Goal: Task Accomplishment & Management: Use online tool/utility

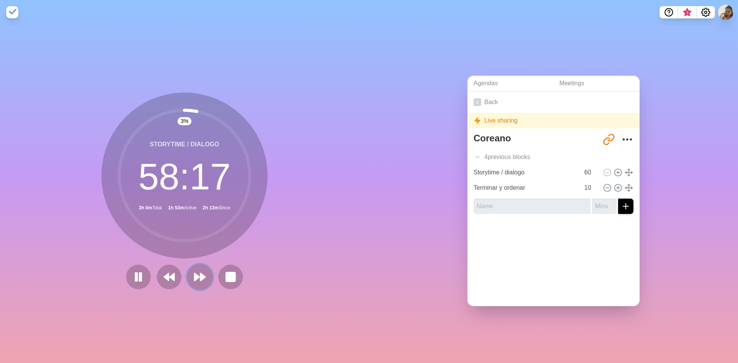
click at [195, 274] on polygon at bounding box center [196, 277] width 5 height 8
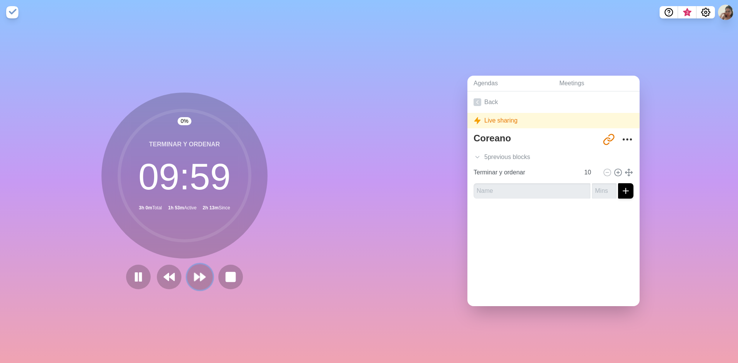
click at [200, 273] on polygon at bounding box center [202, 277] width 5 height 8
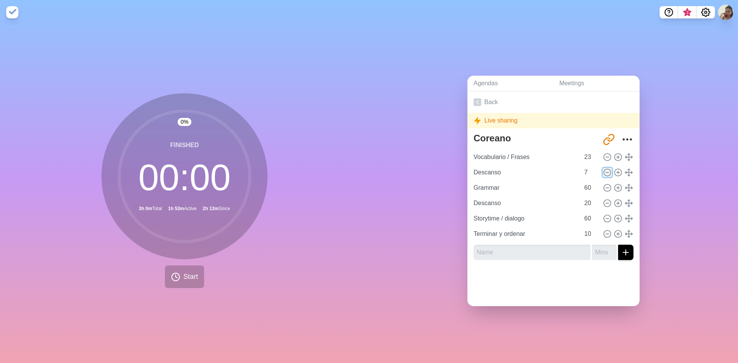
click at [603, 170] on icon at bounding box center [607, 172] width 8 height 8
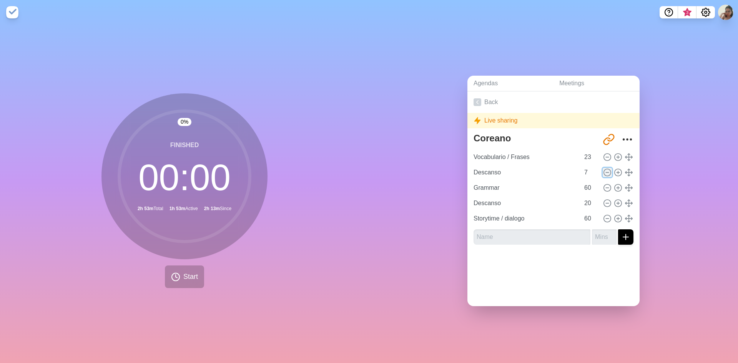
type input "Grammar"
type input "60"
type input "Descanso"
type input "20"
type input "Storytime / dialogo"
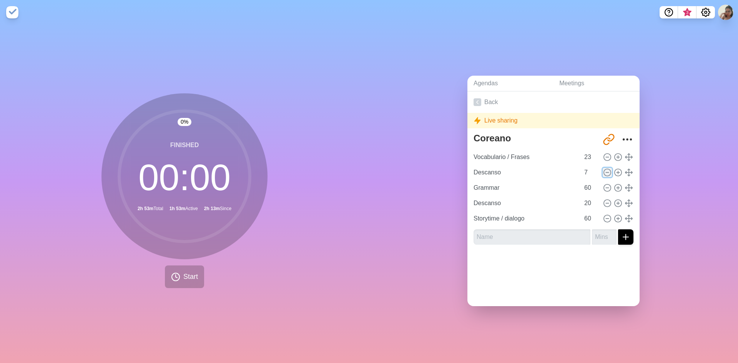
type input "60"
type input "Terminar y ordenar"
type input "10"
click at [614, 156] on icon at bounding box center [618, 157] width 8 height 8
type input "Vocabulario / Frases"
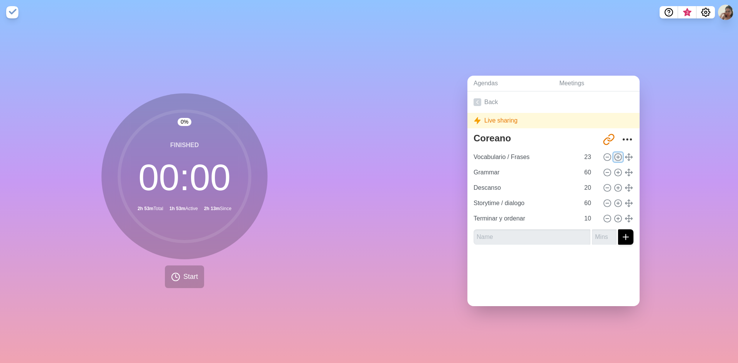
type input "23"
type input "Grammar"
type input "60"
type input "Descanso"
type input "20"
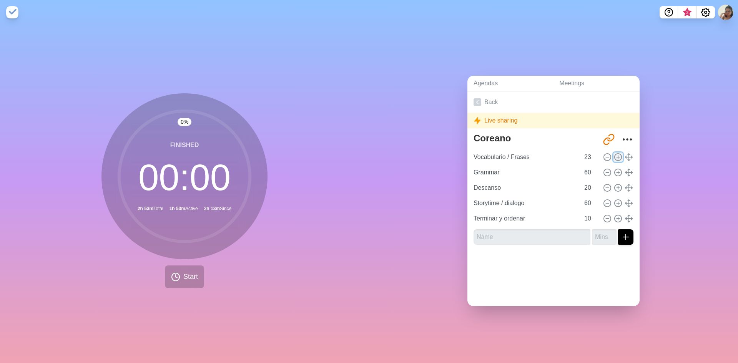
type input "Storytime / dialogo"
type input "60"
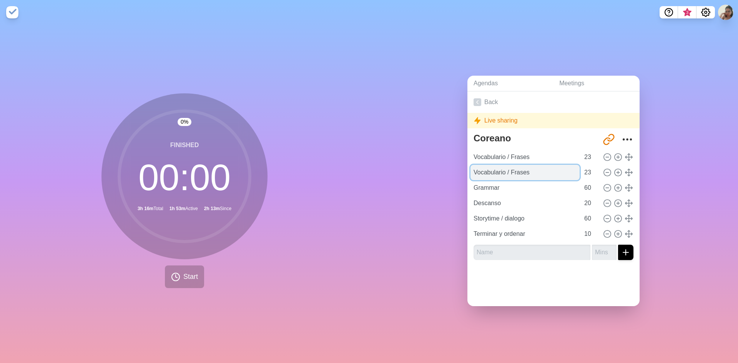
click at [536, 166] on input "Vocabulario / Frases" at bounding box center [524, 172] width 109 height 15
type input "V"
click at [603, 168] on icon at bounding box center [607, 172] width 8 height 8
type input "Grammar"
type input "60"
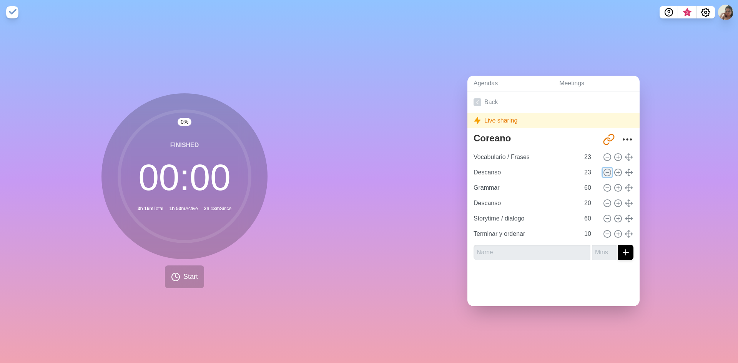
type input "Descanso"
type input "20"
type input "Storytime / dialogo"
type input "60"
type input "Terminar y ordenar"
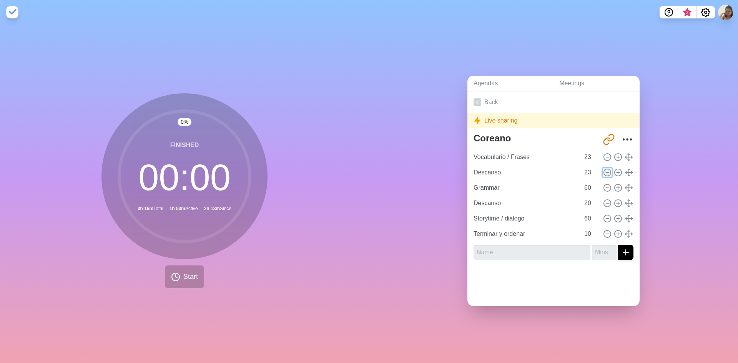
type input "10"
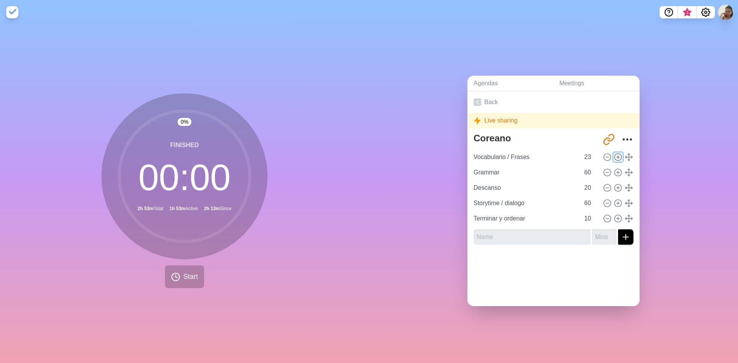
click at [618, 156] on line at bounding box center [618, 157] width 0 height 3
type input "Vocabulario / Frases"
type input "23"
type input "Grammar"
type input "60"
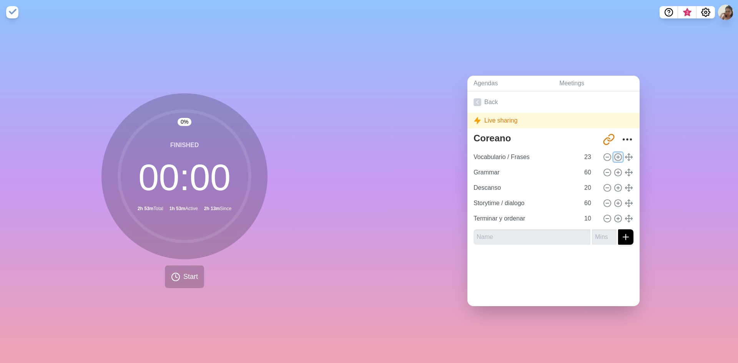
type input "Descanso"
type input "20"
type input "Storytime / dialogo"
type input "60"
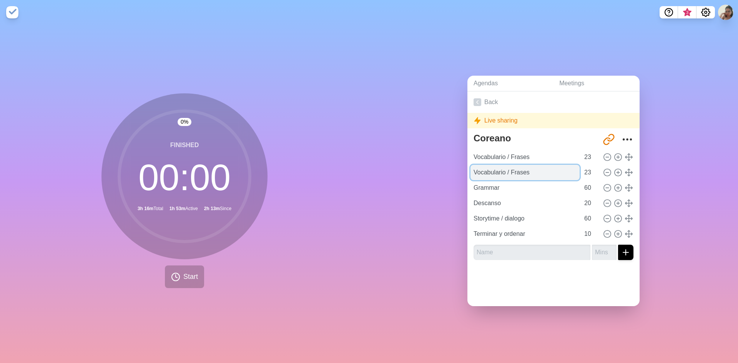
click at [528, 168] on input "Vocabulario / Frases" at bounding box center [524, 172] width 109 height 15
type input "V"
type input "Transicion"
click at [581, 171] on input "23" at bounding box center [590, 172] width 18 height 15
click at [587, 173] on input "22" at bounding box center [590, 172] width 18 height 15
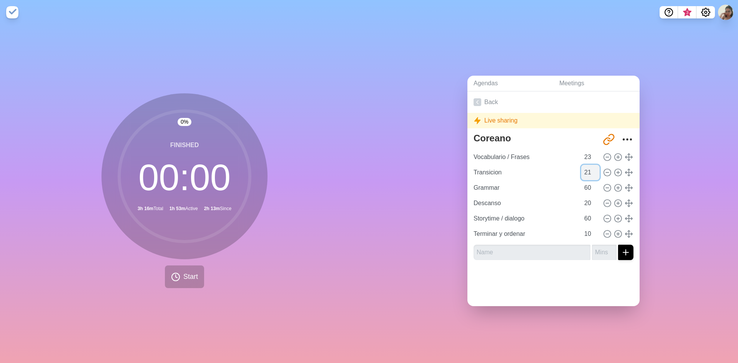
click at [587, 173] on input "21" at bounding box center [590, 172] width 18 height 15
click at [587, 173] on input "20" at bounding box center [590, 172] width 18 height 15
click at [587, 173] on input "19" at bounding box center [590, 172] width 18 height 15
click at [587, 173] on input "18" at bounding box center [590, 172] width 18 height 15
click at [587, 173] on input "17" at bounding box center [590, 172] width 18 height 15
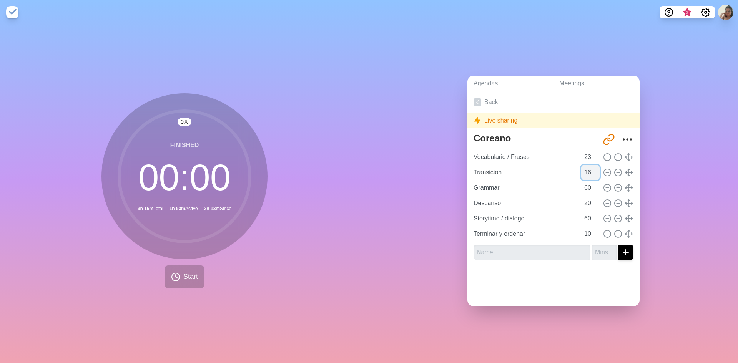
click at [587, 173] on input "16" at bounding box center [590, 172] width 18 height 15
click at [587, 173] on input "15" at bounding box center [590, 172] width 18 height 15
click at [587, 173] on input "14" at bounding box center [590, 172] width 18 height 15
click at [587, 173] on input "13" at bounding box center [590, 172] width 18 height 15
click at [587, 173] on input "12" at bounding box center [590, 172] width 18 height 15
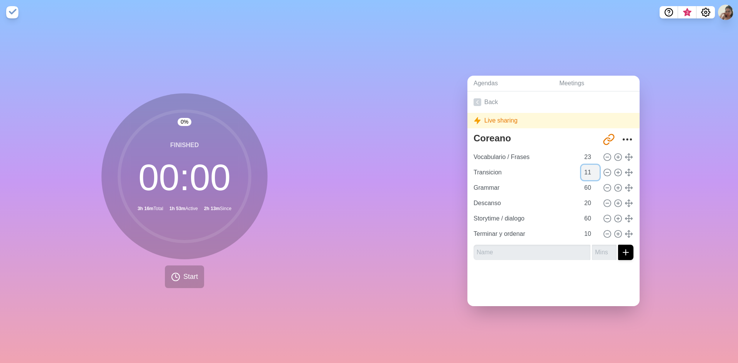
click at [587, 173] on input "11" at bounding box center [590, 172] width 18 height 15
click at [587, 173] on input "10" at bounding box center [590, 172] width 18 height 15
click at [587, 173] on input "9" at bounding box center [590, 172] width 18 height 15
click at [587, 173] on input "8" at bounding box center [590, 172] width 18 height 15
click at [587, 173] on input "7" at bounding box center [590, 172] width 18 height 15
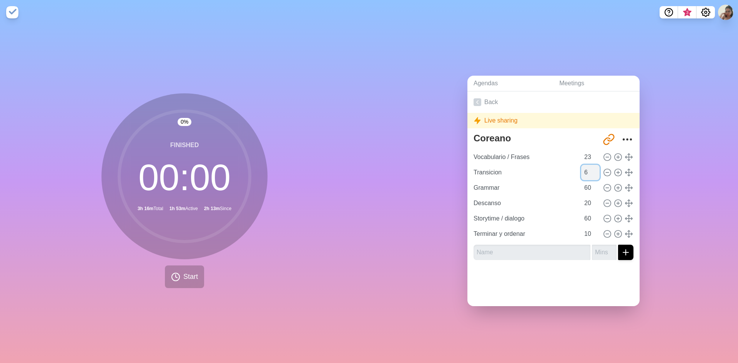
type input "6"
click at [589, 171] on input "6" at bounding box center [590, 172] width 18 height 15
click at [588, 151] on input "24" at bounding box center [590, 156] width 18 height 15
type input "25"
click at [586, 150] on input "25" at bounding box center [590, 156] width 18 height 15
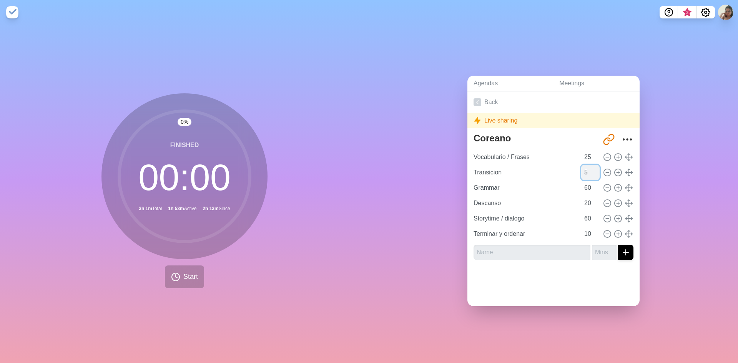
type input "5"
click at [588, 173] on input "5" at bounding box center [590, 172] width 18 height 15
click at [658, 203] on div "Agendas Meetings Back Live sharing Coreano [URL][DOMAIN_NAME] Vocabulario / Fra…" at bounding box center [553, 194] width 369 height 338
click at [494, 168] on input "Transicion" at bounding box center [524, 172] width 109 height 15
type input "Transición"
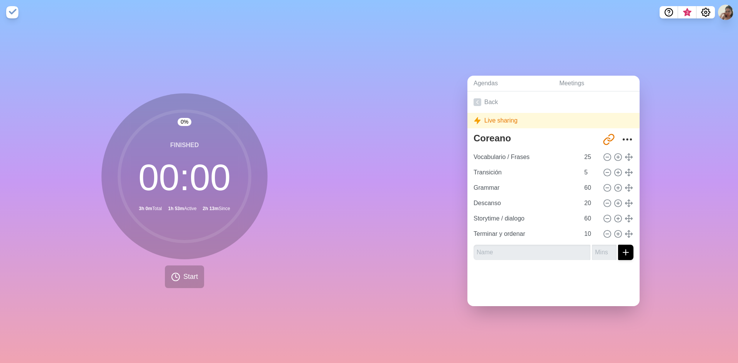
click at [569, 331] on div "Agendas Meetings Back Live sharing Coreano [URL][DOMAIN_NAME] Vocabulario / Fra…" at bounding box center [553, 194] width 369 height 338
click at [588, 157] on input "24" at bounding box center [590, 156] width 18 height 15
click at [588, 157] on input "23" at bounding box center [590, 156] width 18 height 15
click at [588, 157] on input "22" at bounding box center [590, 156] width 18 height 15
click at [588, 157] on input "21" at bounding box center [590, 156] width 18 height 15
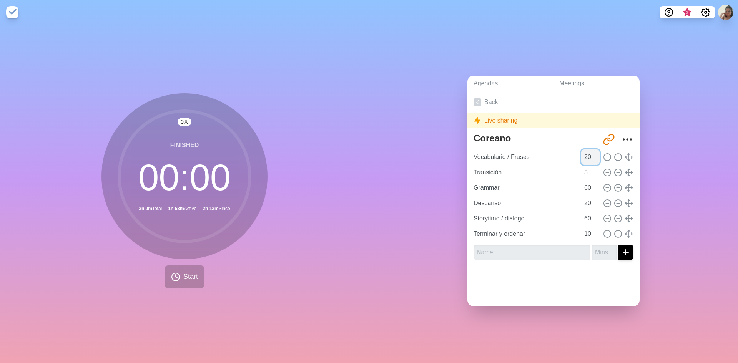
type input "20"
click at [588, 157] on input "20" at bounding box center [590, 156] width 18 height 15
click at [587, 196] on input "21" at bounding box center [590, 203] width 18 height 15
click at [587, 196] on input "22" at bounding box center [590, 203] width 18 height 15
click at [587, 196] on input "23" at bounding box center [590, 203] width 18 height 15
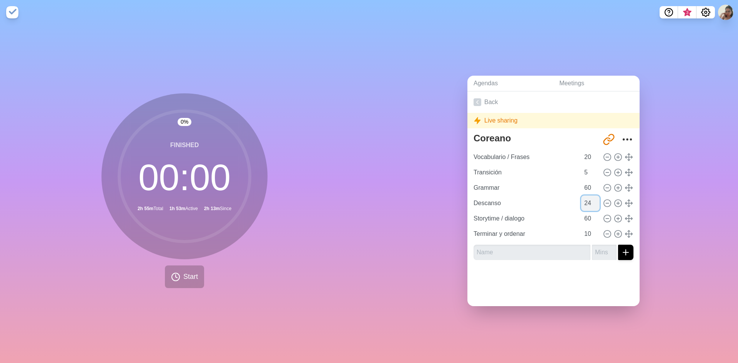
click at [587, 196] on input "24" at bounding box center [590, 203] width 18 height 15
type input "25"
click at [587, 196] on input "25" at bounding box center [590, 203] width 18 height 15
click at [471, 103] on link "Back" at bounding box center [553, 102] width 172 height 22
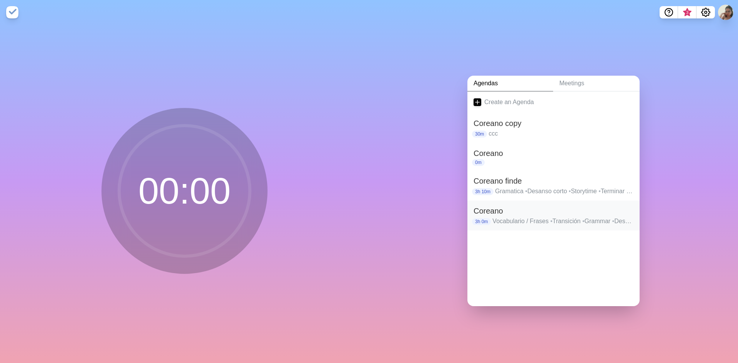
click at [532, 211] on h2 "Coreano" at bounding box center [553, 211] width 160 height 12
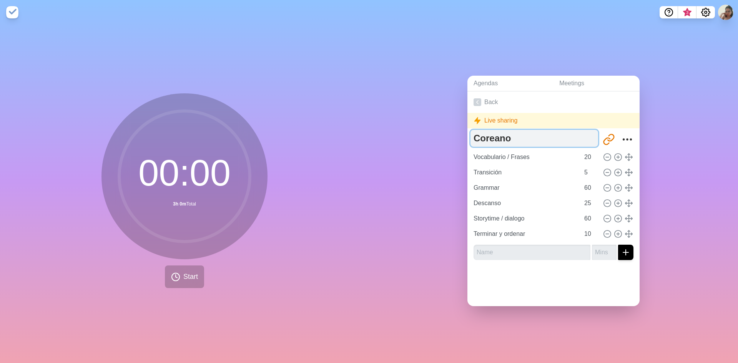
click at [511, 134] on textarea "Coreano" at bounding box center [534, 138] width 128 height 17
type textarea "Coreano M-V"
